Goal: Task Accomplishment & Management: Complete application form

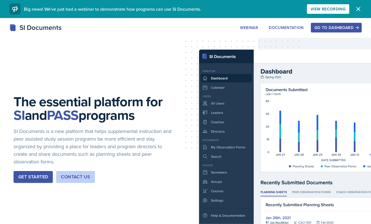
click at [327, 26] on div "Go to Dashboard" at bounding box center [335, 27] width 43 height 5
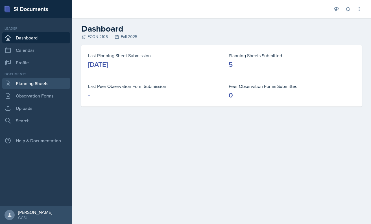
click at [40, 85] on link "Planning Sheets" at bounding box center [36, 83] width 68 height 11
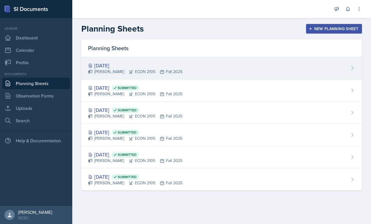
click at [139, 68] on div "[DATE]" at bounding box center [135, 66] width 94 height 8
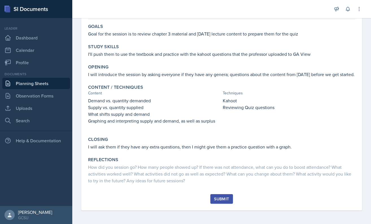
scroll to position [50, 0]
click at [223, 194] on button "Submit" at bounding box center [221, 199] width 22 height 10
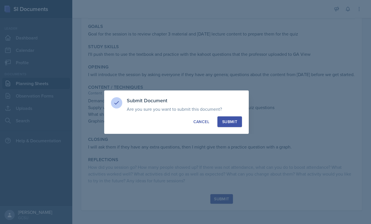
click at [235, 123] on div "Submit" at bounding box center [229, 122] width 15 height 6
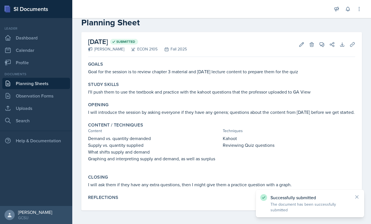
scroll to position [12, 0]
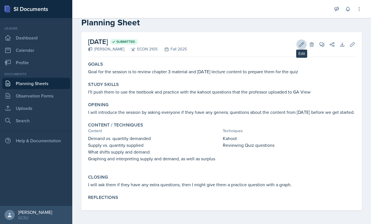
click at [300, 43] on icon at bounding box center [301, 45] width 6 height 6
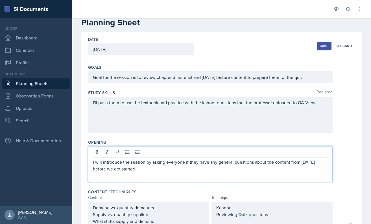
click at [234, 154] on div "I will introduce the session by asking everyone if they have any genera; questi…" at bounding box center [210, 164] width 244 height 36
click at [320, 48] on div "Save" at bounding box center [324, 46] width 8 height 5
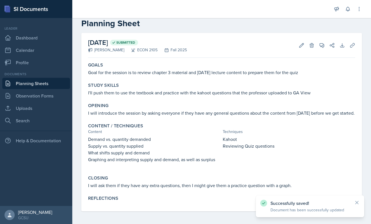
scroll to position [0, 0]
